Goal: Information Seeking & Learning: Learn about a topic

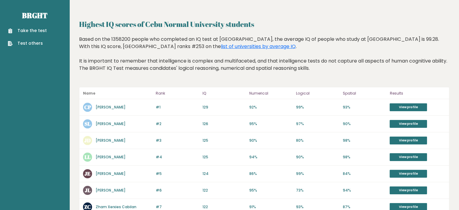
click at [38, 33] on link "Take the test" at bounding box center [27, 30] width 39 height 6
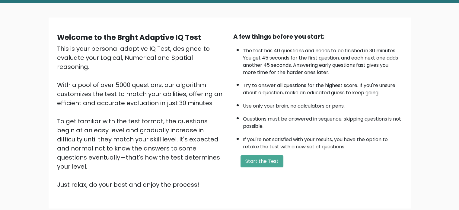
scroll to position [66, 0]
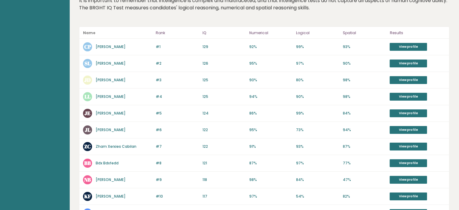
scroll to position [30, 0]
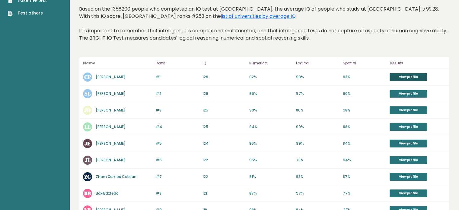
click at [399, 73] on link "View profile" at bounding box center [408, 77] width 37 height 8
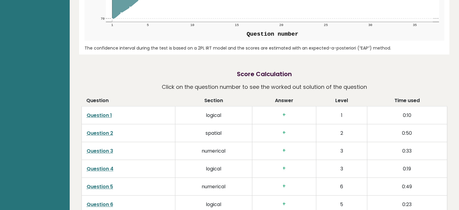
scroll to position [875, 0]
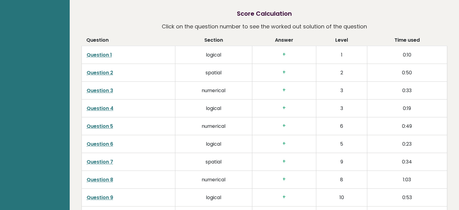
click at [286, 54] on h3 "+" at bounding box center [284, 54] width 54 height 6
click at [285, 54] on h3 "+" at bounding box center [284, 54] width 54 height 6
drag, startPoint x: 285, startPoint y: 54, endPoint x: 281, endPoint y: 54, distance: 3.6
click at [281, 54] on h3 "+" at bounding box center [284, 54] width 54 height 6
click at [270, 58] on td "+" at bounding box center [284, 55] width 64 height 18
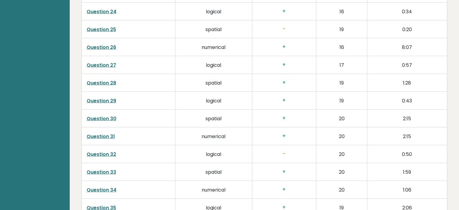
scroll to position [1452, 0]
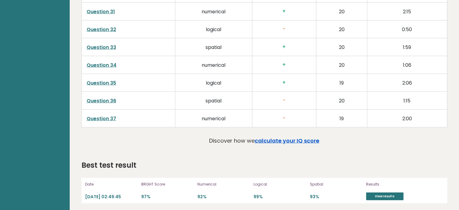
click at [288, 138] on link "calculate your IQ score" at bounding box center [287, 141] width 65 height 8
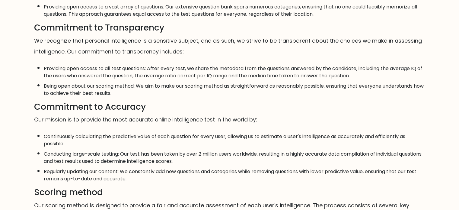
scroll to position [362, 0]
